Goal: Entertainment & Leisure: Consume media (video, audio)

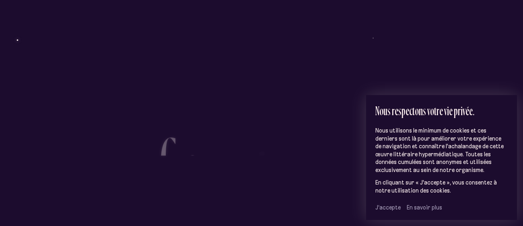
click at [387, 211] on span "J’accepte" at bounding box center [388, 207] width 25 height 7
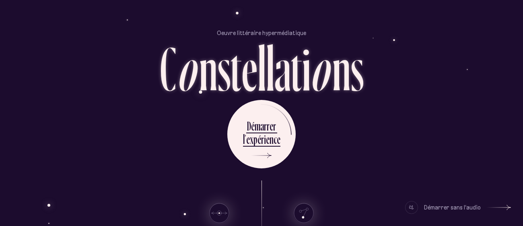
click at [363, 46] on div "s" at bounding box center [357, 68] width 13 height 62
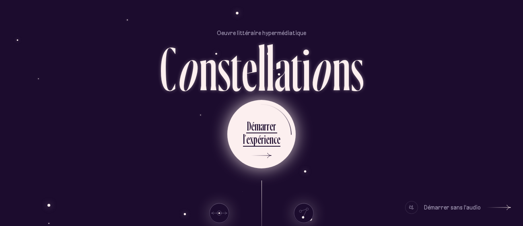
click at [264, 126] on div "r" at bounding box center [265, 126] width 3 height 16
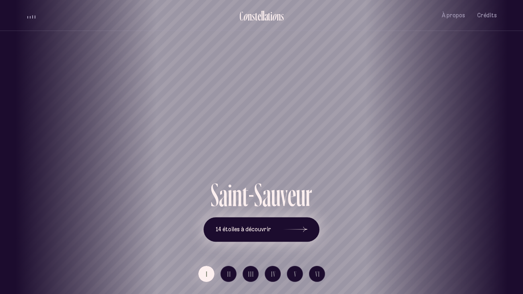
click at [306, 225] on icon at bounding box center [295, 229] width 24 height 60
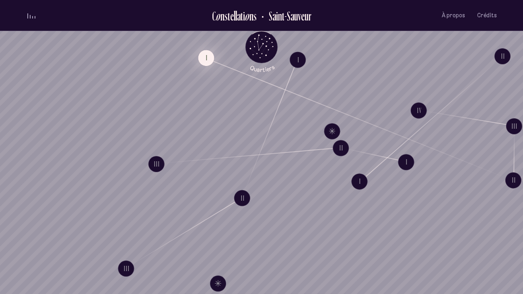
click at [208, 61] on button "I" at bounding box center [206, 58] width 16 height 16
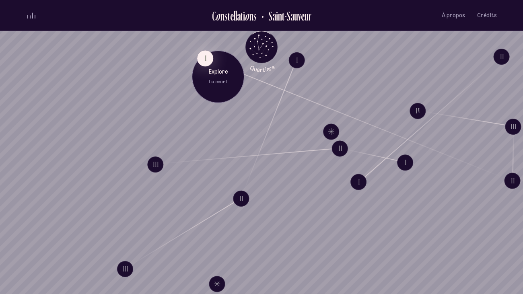
click at [206, 69] on p "Explore" at bounding box center [218, 72] width 40 height 8
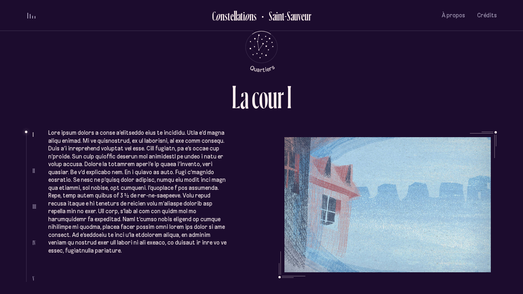
click at [28, 133] on ul at bounding box center [29, 207] width 6 height 149
click at [54, 134] on p at bounding box center [138, 192] width 180 height 126
click at [27, 17] on span "volume audio" at bounding box center [27, 15] width 1 height 6
click at [27, 18] on span "volume audio" at bounding box center [27, 17] width 1 height 1
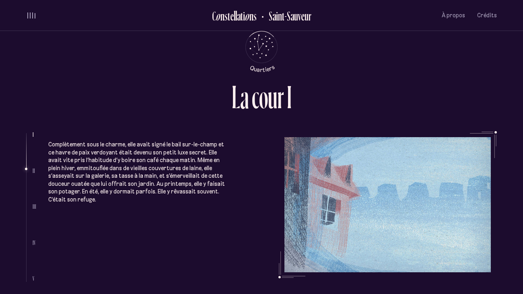
scroll to position [307, 0]
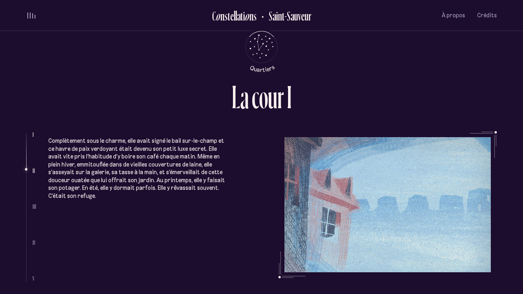
click at [68, 173] on p "Complètement sous le charme, elle avait signé le bail sur-le-champ et ce havre …" at bounding box center [138, 168] width 180 height 63
click at [6, 154] on div "L a c o u r I I II III IV V Complètement sous le charme, elle avait signé le ba…" at bounding box center [261, 147] width 523 height 294
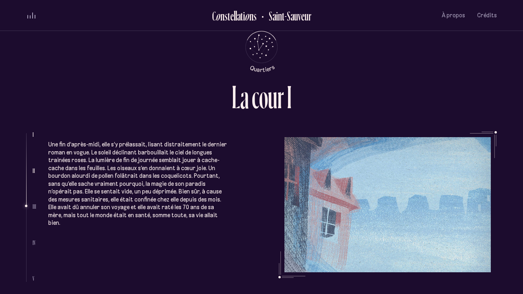
scroll to position [555, 0]
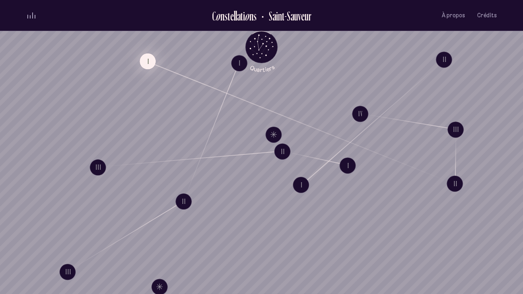
click at [145, 58] on button "I" at bounding box center [148, 61] width 16 height 16
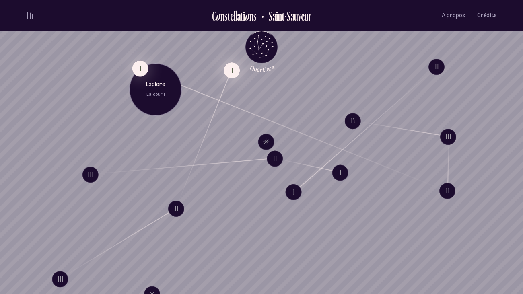
click at [226, 71] on button "I" at bounding box center [232, 70] width 16 height 16
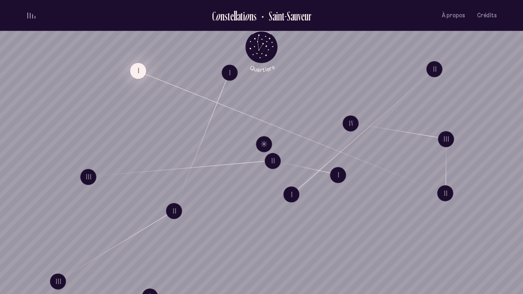
click at [134, 74] on button "I" at bounding box center [138, 71] width 16 height 16
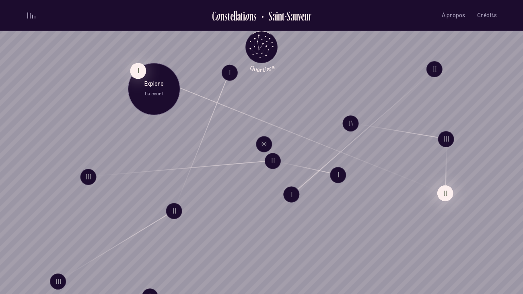
click at [443, 197] on button "II" at bounding box center [446, 193] width 16 height 16
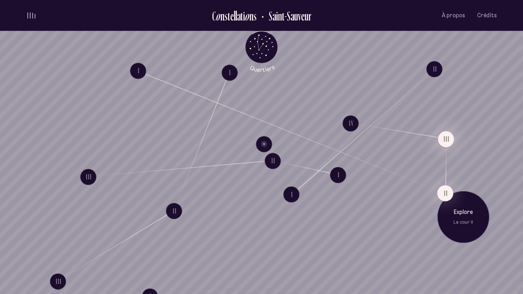
click at [450, 141] on button "III" at bounding box center [446, 139] width 16 height 16
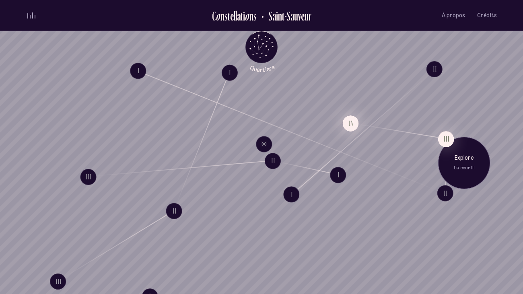
click at [354, 127] on button "IV" at bounding box center [351, 123] width 16 height 16
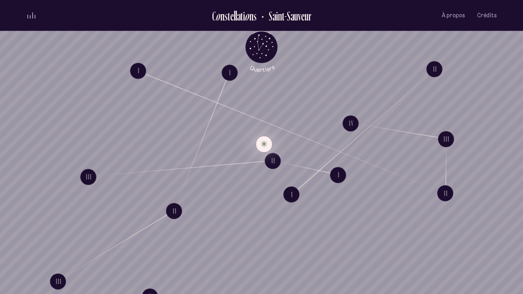
click at [258, 147] on button "Explore Étoile solitaire III" at bounding box center [264, 144] width 16 height 16
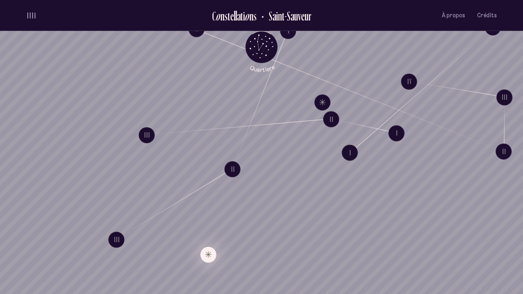
click at [205, 225] on button "Explore Étoile solitaire IV" at bounding box center [208, 255] width 16 height 16
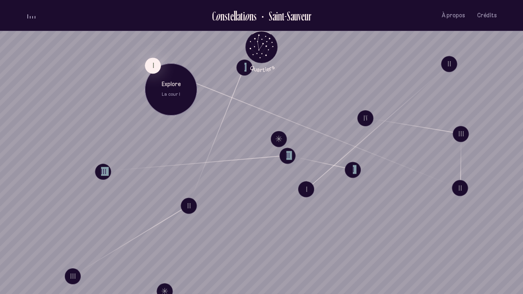
click at [145, 58] on div "I Explore La cour I" at bounding box center [171, 92] width 52 height 68
click at [160, 83] on p "Explore" at bounding box center [170, 83] width 40 height 8
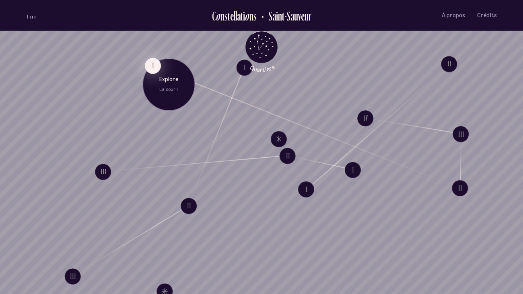
click at [149, 68] on button "I" at bounding box center [153, 66] width 16 height 16
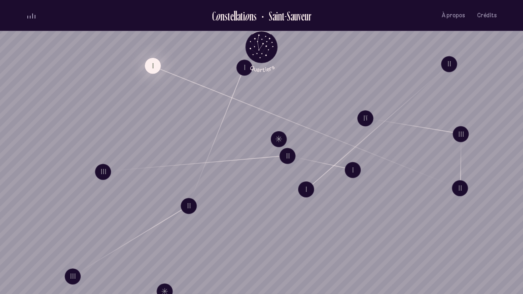
click at [149, 68] on button "I" at bounding box center [153, 66] width 16 height 16
click at [147, 69] on button "I" at bounding box center [153, 66] width 16 height 16
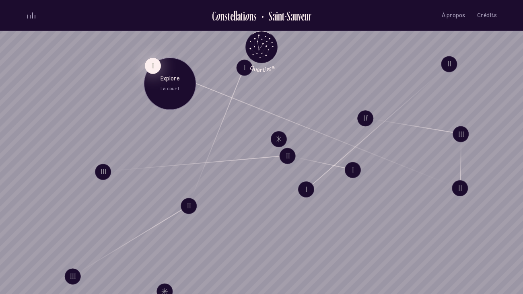
click at [152, 67] on button "I" at bounding box center [153, 66] width 16 height 16
click at [153, 79] on p "Explore" at bounding box center [167, 80] width 40 height 8
click at [146, 63] on button "I" at bounding box center [153, 66] width 16 height 16
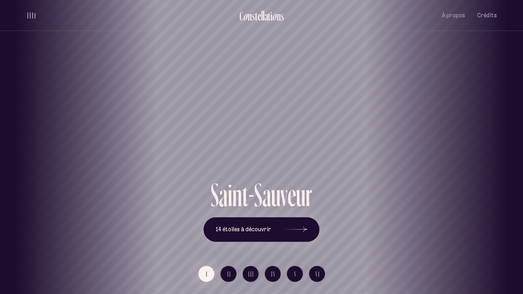
click at [234, 225] on div "[GEOGRAPHIC_DATA] [GEOGRAPHIC_DATA] [GEOGRAPHIC_DATA][PERSON_NAME][GEOGRAPHIC_D…" at bounding box center [261, 147] width 523 height 294
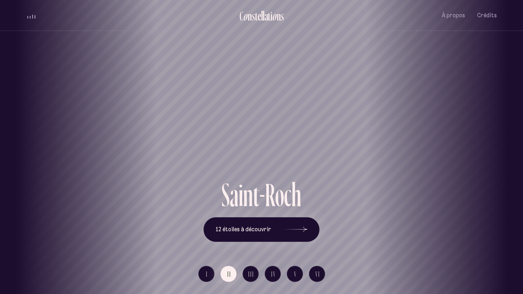
click at [244, 225] on div "[GEOGRAPHIC_DATA] [GEOGRAPHIC_DATA] [GEOGRAPHIC_DATA][PERSON_NAME][GEOGRAPHIC_D…" at bounding box center [261, 147] width 523 height 294
click at [269, 225] on div "[GEOGRAPHIC_DATA] [GEOGRAPHIC_DATA] [GEOGRAPHIC_DATA][PERSON_NAME][GEOGRAPHIC_D…" at bounding box center [261, 147] width 523 height 294
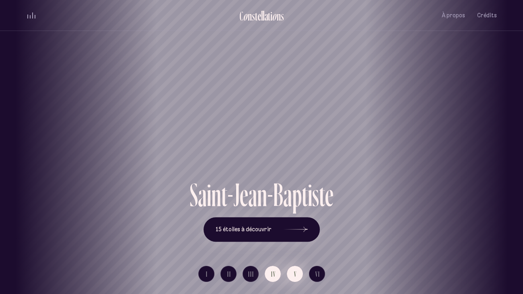
click at [294, 225] on span "V" at bounding box center [295, 274] width 3 height 7
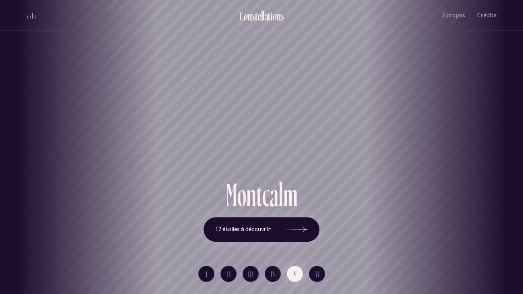
click at [324, 225] on li "VI" at bounding box center [317, 274] width 16 height 16
click at [310, 225] on div "[GEOGRAPHIC_DATA] [GEOGRAPHIC_DATA] [GEOGRAPHIC_DATA][PERSON_NAME][GEOGRAPHIC_D…" at bounding box center [261, 147] width 523 height 294
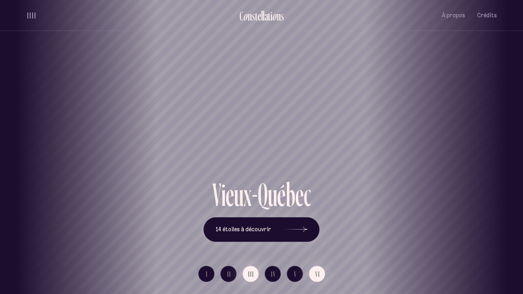
click at [250, 225] on span "III" at bounding box center [251, 274] width 6 height 7
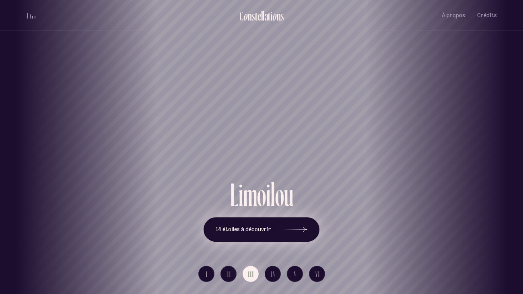
click at [242, 225] on span "14 étoiles à découvrir" at bounding box center [244, 229] width 56 height 7
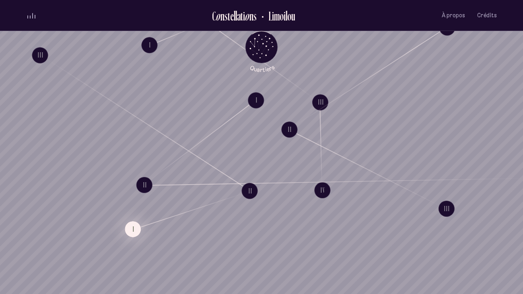
click at [130, 225] on button "I" at bounding box center [133, 229] width 16 height 16
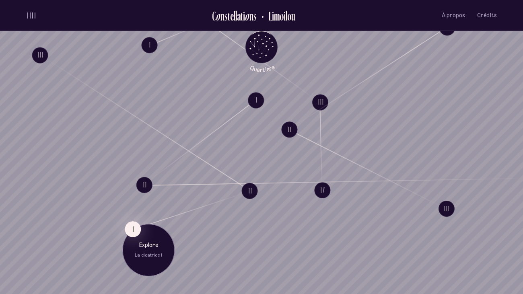
click at [140, 225] on p "La cicatrice I" at bounding box center [148, 255] width 40 height 6
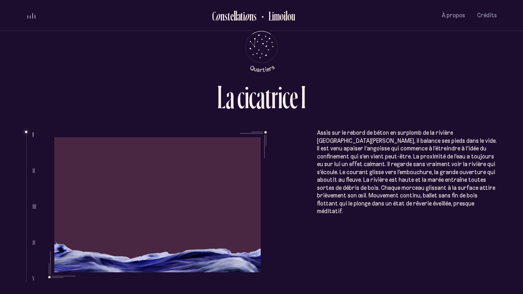
click at [8, 181] on div "L a c i c a t r i c e I I II III IV V Assis sur le rebord de béton en surplomb …" at bounding box center [261, 147] width 523 height 294
click at [4, 169] on div "L a c i c a t r i c e I I II III IV V Assis sur le rebord de béton en surplomb …" at bounding box center [261, 147] width 523 height 294
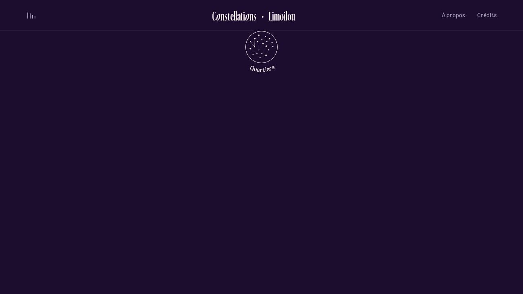
scroll to position [372, 0]
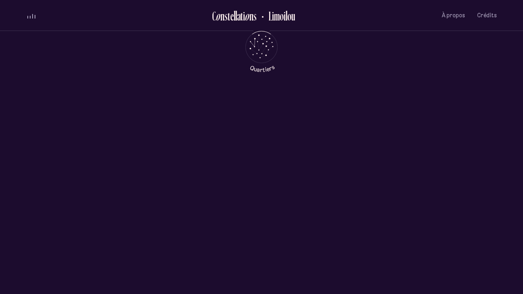
scroll to position [0, 0]
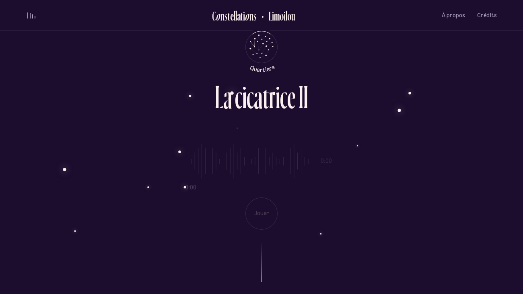
click at [256, 214] on div "0:00 0:00 Jouer" at bounding box center [261, 180] width 471 height 99
click at [317, 153] on div "0:00 0:00 Jouer" at bounding box center [261, 180] width 471 height 99
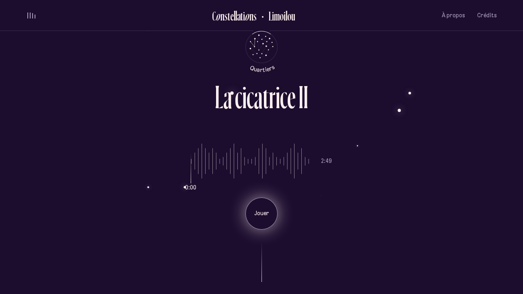
click at [261, 217] on p "Jouer" at bounding box center [262, 214] width 20 height 8
click at [27, 18] on span "volume audio" at bounding box center [27, 18] width 1 height 1
click at [27, 16] on span "volume audio" at bounding box center [27, 15] width 1 height 6
click at [254, 220] on div "Jouer" at bounding box center [262, 214] width 32 height 32
click at [256, 225] on div "L a c i c a t r i c e I I 0:00 2:49 Jouer" at bounding box center [261, 147] width 483 height 294
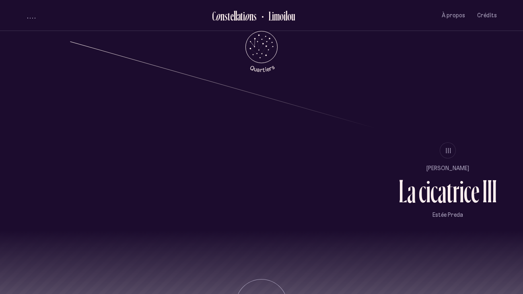
scroll to position [701, 0]
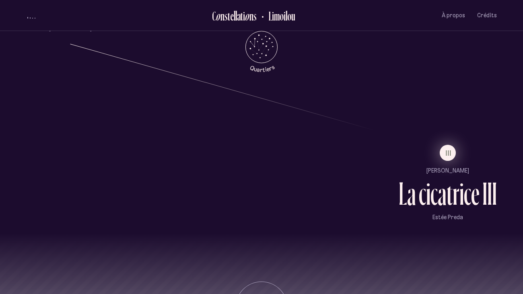
click at [446, 155] on span "III" at bounding box center [449, 153] width 6 height 7
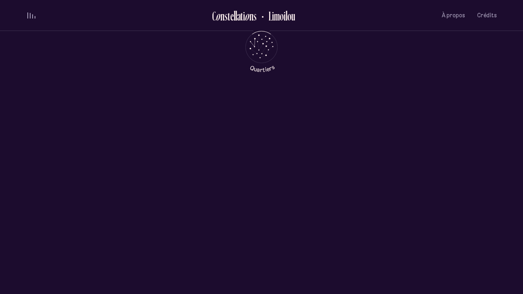
scroll to position [0, 0]
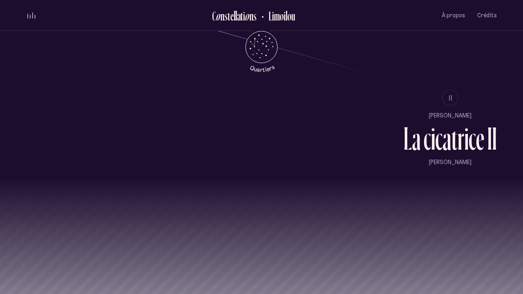
scroll to position [787, 0]
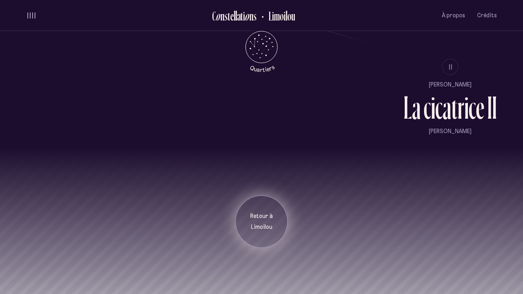
click at [261, 217] on p "Retour à" at bounding box center [262, 217] width 40 height 8
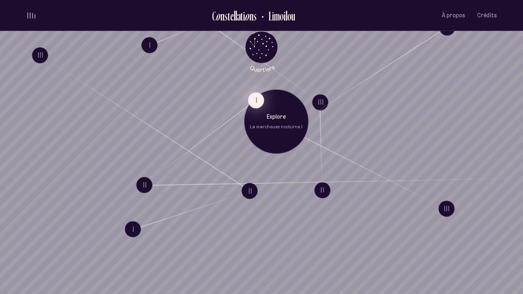
click at [256, 105] on button "I" at bounding box center [256, 100] width 16 height 16
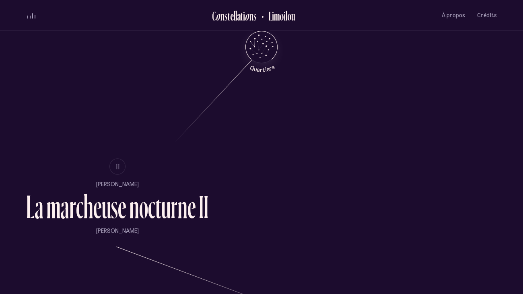
scroll to position [498, 0]
click at [153, 178] on ul "II [PERSON_NAME] L a m a r c h e u s e n o c t u r n e I I [PERSON_NAME]" at bounding box center [117, 197] width 182 height 76
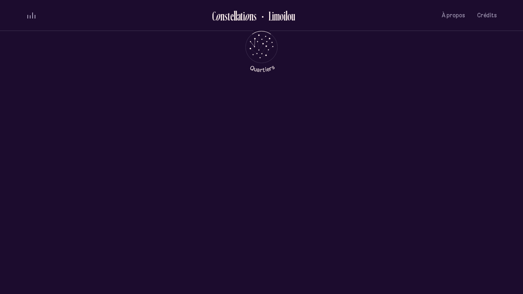
scroll to position [0, 0]
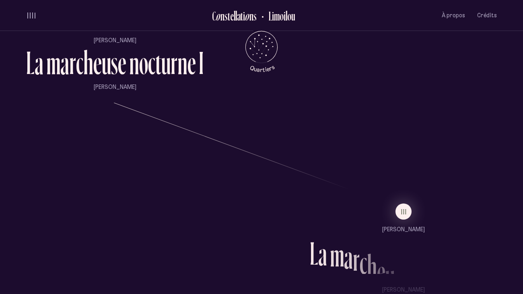
scroll to position [643, 0]
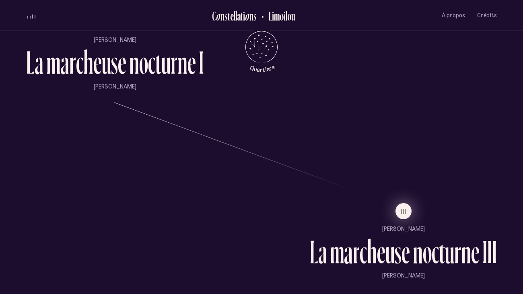
click at [399, 214] on button "III" at bounding box center [404, 211] width 16 height 16
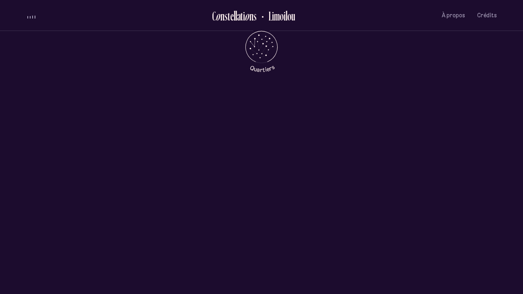
scroll to position [0, 0]
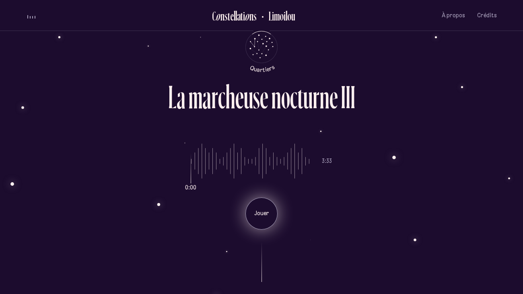
click at [268, 209] on div "Jouer" at bounding box center [262, 214] width 32 height 32
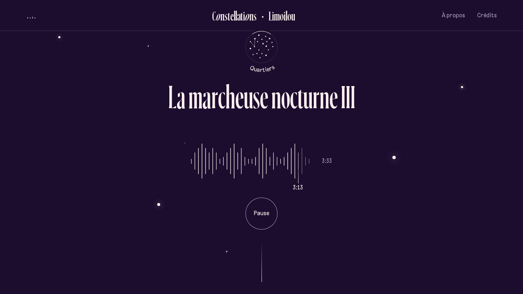
click at [3, 169] on div "L a m a r c h e u s e n o c t u r n e I I I 3:13 3:33 Pause" at bounding box center [261, 147] width 523 height 294
click at [5, 171] on div "L a m a r c h e u s e n o c t u r n e I I I 3:17 3:33 Pause" at bounding box center [261, 147] width 523 height 294
click at [4, 179] on div "L a m a r c h e u s e n o c t u r n e I I I 3:18 3:33 Pause" at bounding box center [261, 147] width 523 height 294
click at [3, 182] on div "L a m a r c h e u s e n o c t u r n e I I I 3:19 3:33 Pause" at bounding box center [261, 147] width 523 height 294
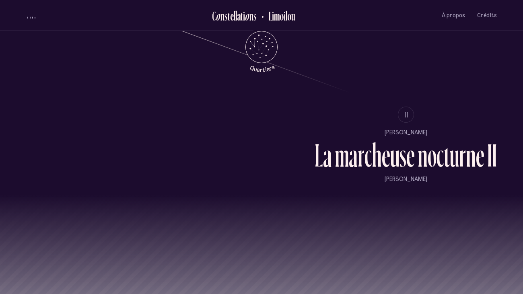
scroll to position [787, 0]
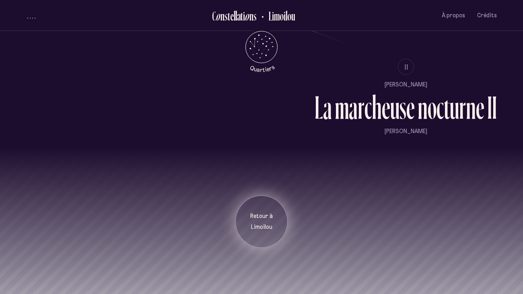
click at [258, 219] on p "Retour à" at bounding box center [262, 217] width 40 height 8
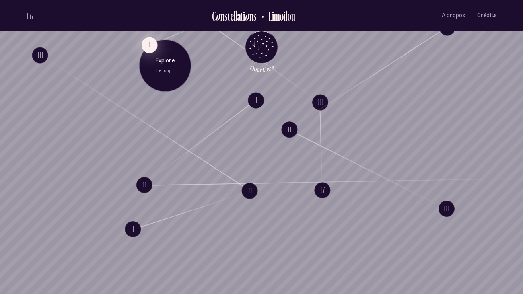
click at [147, 43] on button "I" at bounding box center [150, 45] width 16 height 16
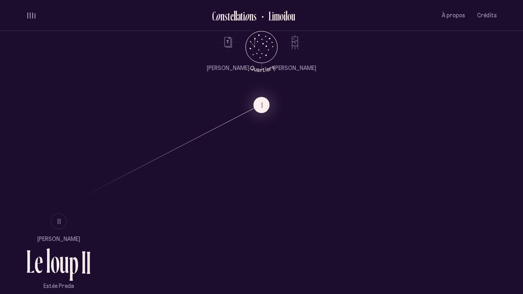
scroll to position [448, 0]
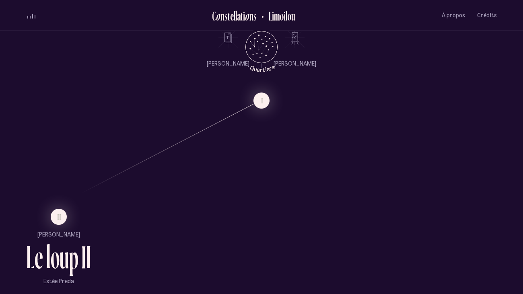
click at [50, 221] on li "II" at bounding box center [58, 217] width 65 height 16
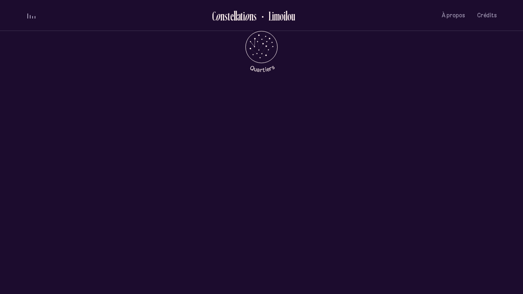
scroll to position [0, 0]
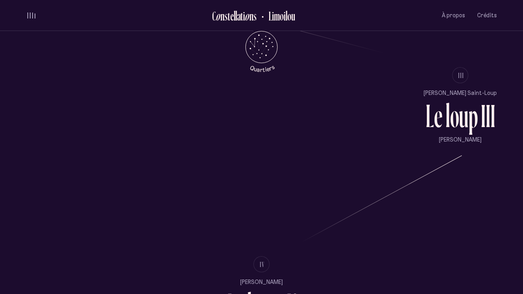
scroll to position [777, 0]
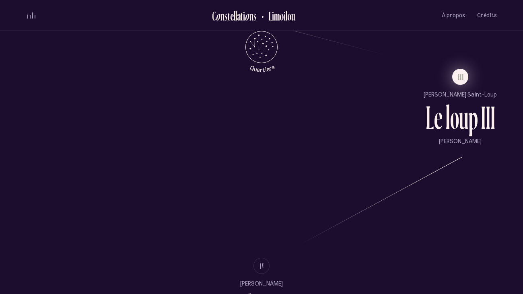
click at [460, 79] on span "III" at bounding box center [461, 77] width 6 height 7
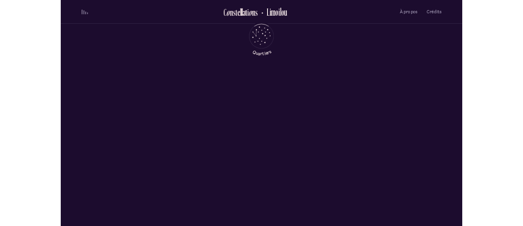
scroll to position [0, 0]
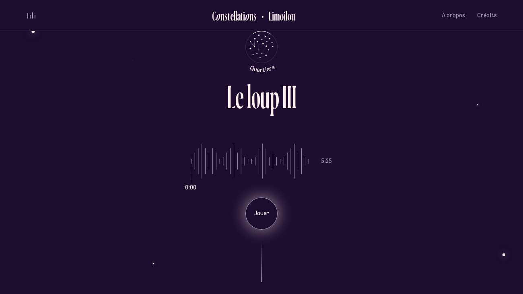
click at [262, 211] on p "Jouer" at bounding box center [262, 214] width 20 height 8
